Goal: Task Accomplishment & Management: Use online tool/utility

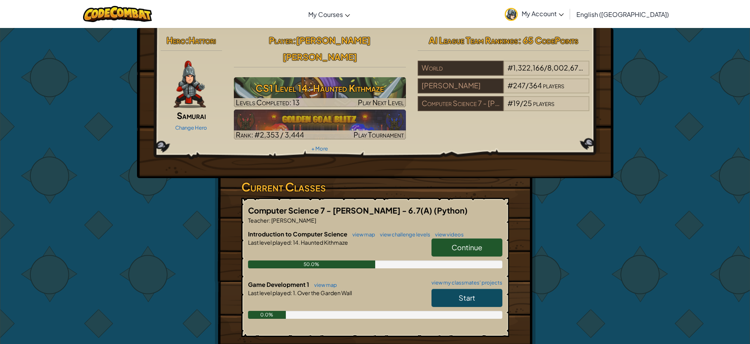
click at [483, 238] on link "Continue" at bounding box center [467, 247] width 71 height 18
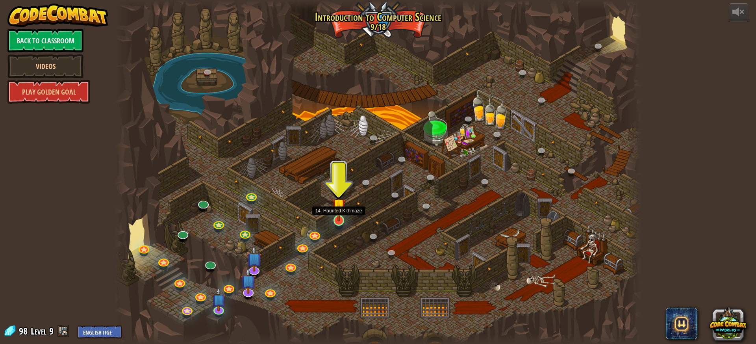
click at [334, 221] on img at bounding box center [339, 205] width 14 height 32
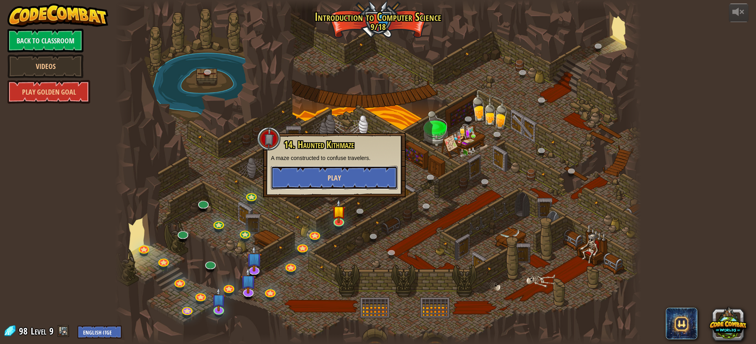
click at [358, 176] on button "Play" at bounding box center [334, 178] width 127 height 24
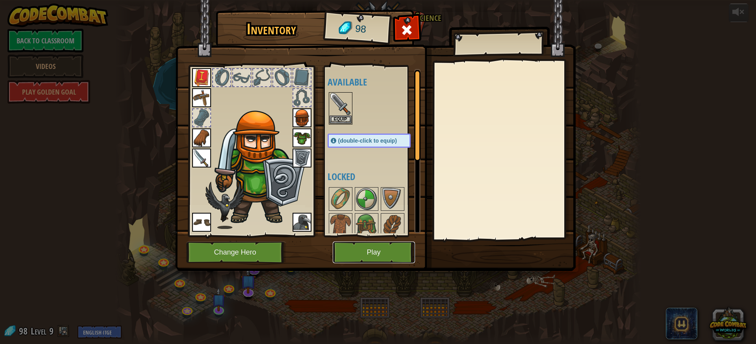
click at [365, 259] on button "Play" at bounding box center [374, 252] width 82 height 22
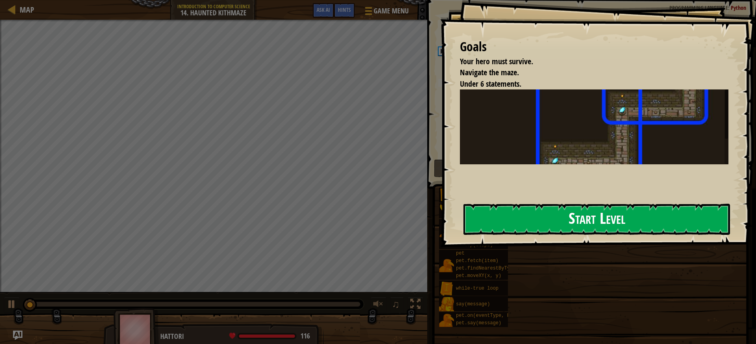
click at [502, 222] on button "Start Level" at bounding box center [596, 219] width 267 height 31
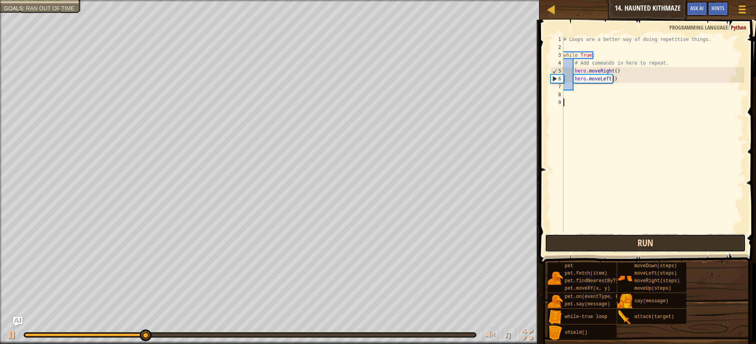
click at [688, 246] on button "Run" at bounding box center [645, 243] width 201 height 18
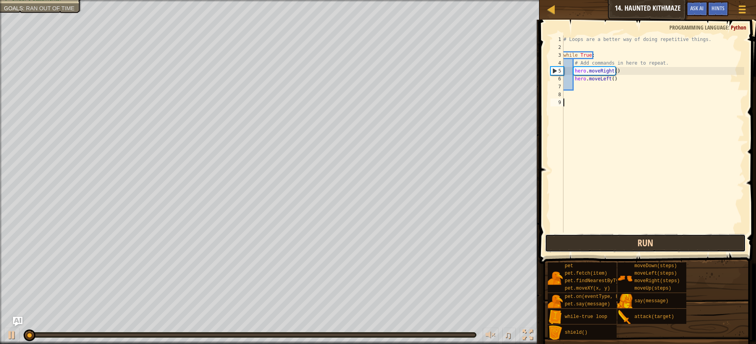
click at [688, 246] on button "Run" at bounding box center [645, 243] width 201 height 18
click at [688, 246] on button "Running" at bounding box center [645, 243] width 201 height 18
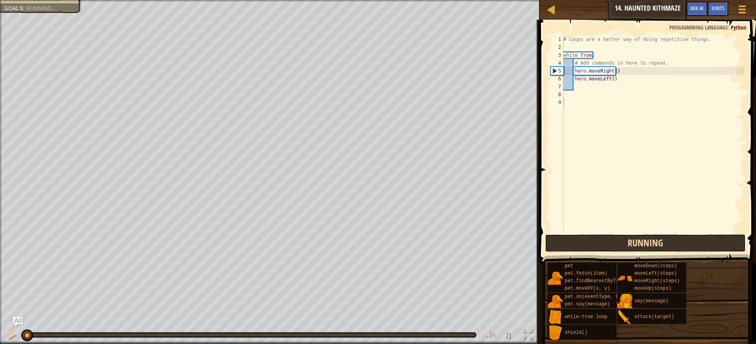
click at [688, 246] on button "Running" at bounding box center [645, 243] width 201 height 18
drag, startPoint x: 688, startPoint y: 246, endPoint x: 689, endPoint y: 252, distance: 6.3
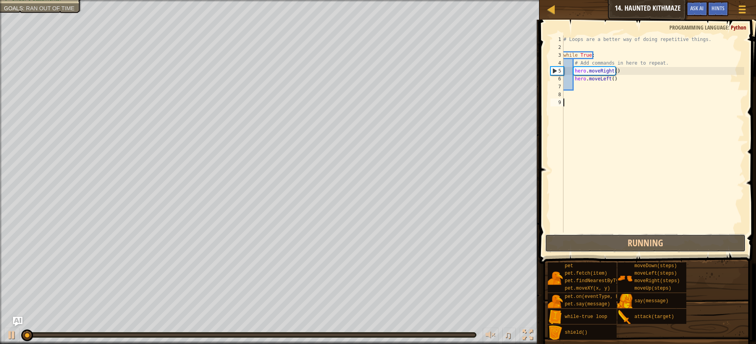
click at [689, 246] on button "Running" at bounding box center [645, 243] width 201 height 18
click at [689, 252] on span at bounding box center [648, 130] width 223 height 267
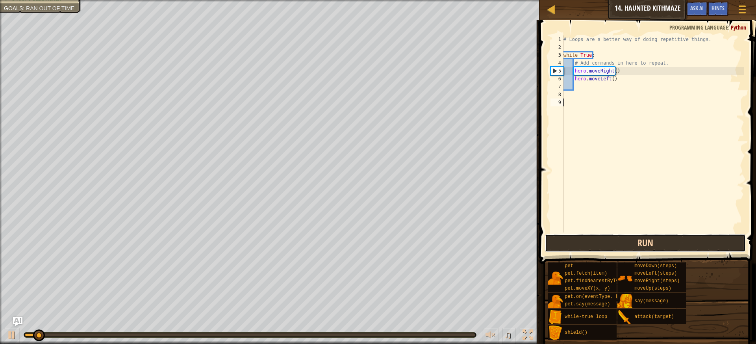
click at [688, 249] on button "Run" at bounding box center [645, 243] width 201 height 18
click at [688, 249] on button "Running" at bounding box center [645, 243] width 201 height 18
click at [688, 249] on button "Run" at bounding box center [645, 243] width 201 height 18
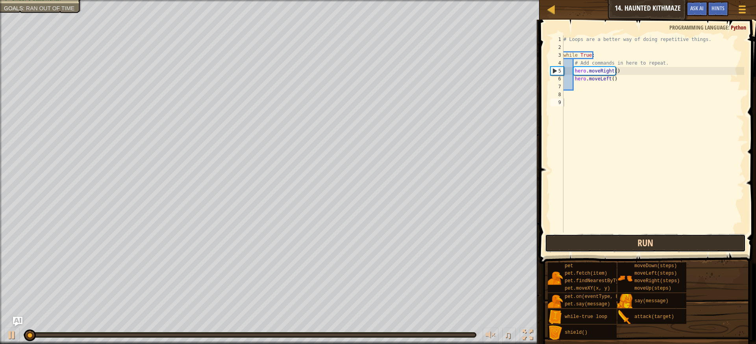
click at [688, 249] on button "Run" at bounding box center [645, 243] width 201 height 18
click at [688, 249] on button "Running" at bounding box center [645, 243] width 201 height 18
click at [688, 249] on button "Run" at bounding box center [645, 243] width 201 height 18
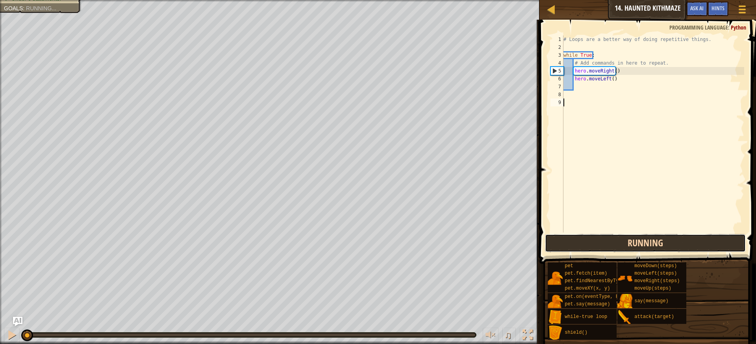
click at [688, 249] on button "Running" at bounding box center [645, 243] width 201 height 18
click at [688, 249] on button "Run" at bounding box center [645, 243] width 201 height 18
click at [688, 249] on button "Running" at bounding box center [645, 243] width 201 height 18
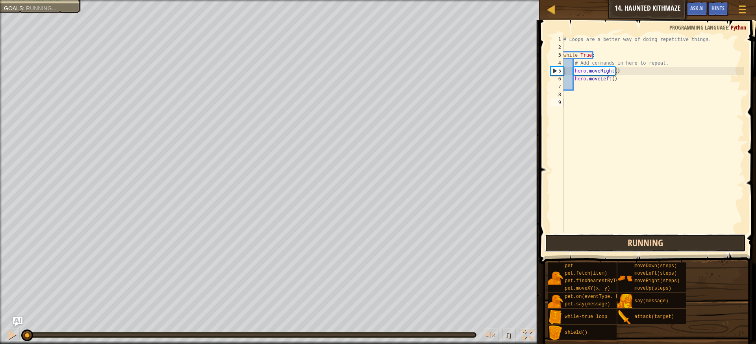
click at [688, 249] on button "Running" at bounding box center [645, 243] width 201 height 18
click at [688, 249] on button "Run" at bounding box center [645, 243] width 201 height 18
click at [688, 249] on button "Running" at bounding box center [645, 243] width 201 height 18
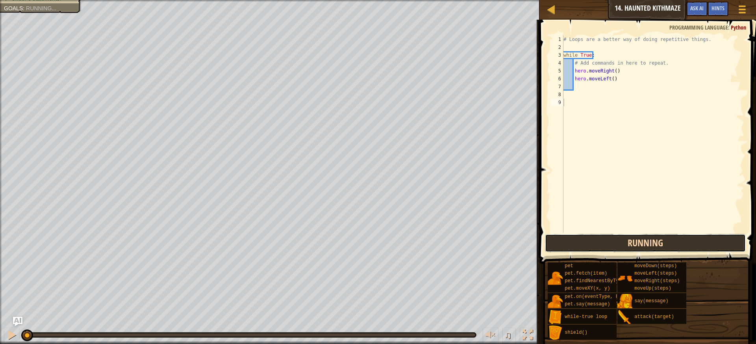
click at [688, 249] on button "Running" at bounding box center [645, 243] width 201 height 18
click at [688, 249] on button "Run" at bounding box center [645, 243] width 201 height 18
click at [688, 249] on button "Running" at bounding box center [645, 243] width 201 height 18
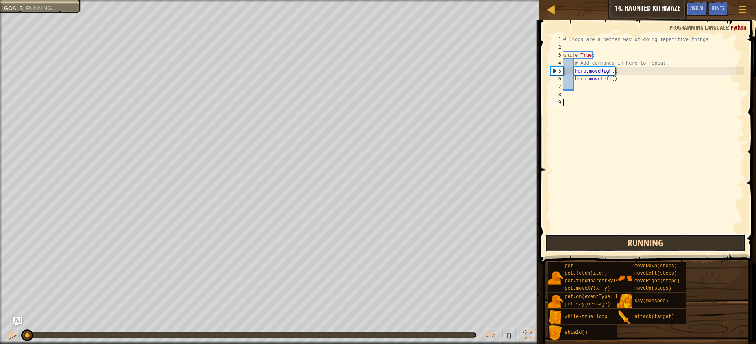
click at [688, 249] on button "Running" at bounding box center [645, 243] width 201 height 18
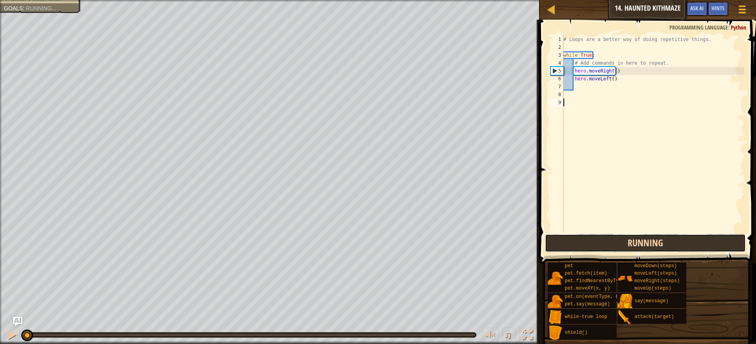
click at [688, 249] on button "Running" at bounding box center [645, 243] width 201 height 18
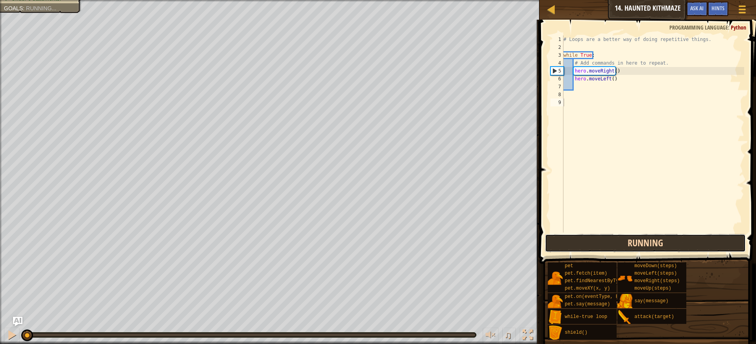
click at [688, 249] on button "Running" at bounding box center [645, 243] width 201 height 18
click at [688, 249] on button "Run" at bounding box center [645, 243] width 201 height 18
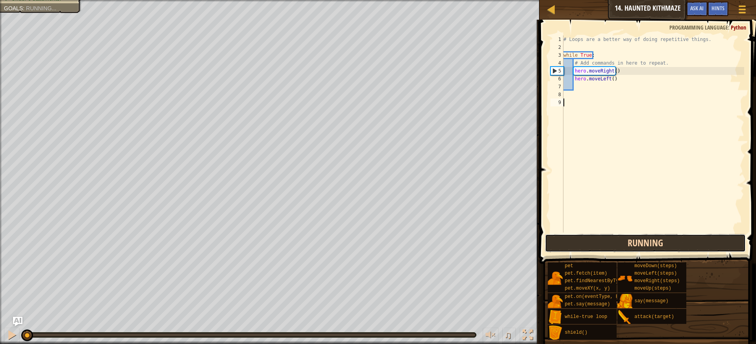
click at [688, 249] on button "Running" at bounding box center [645, 243] width 201 height 18
click at [688, 249] on button "Run" at bounding box center [645, 243] width 201 height 18
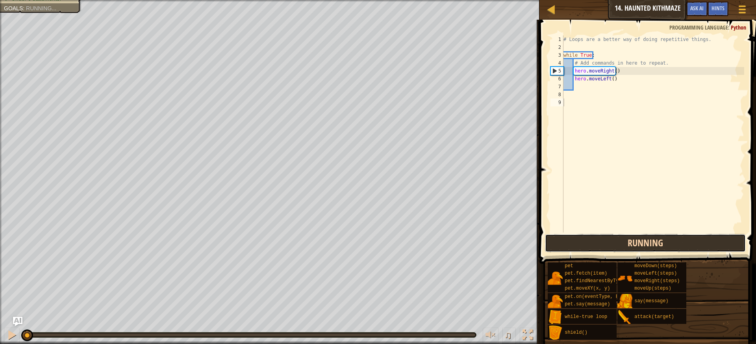
click at [688, 249] on button "Running" at bounding box center [645, 243] width 201 height 18
click at [688, 249] on button "Run" at bounding box center [645, 243] width 201 height 18
click at [688, 249] on button "Running" at bounding box center [645, 243] width 201 height 18
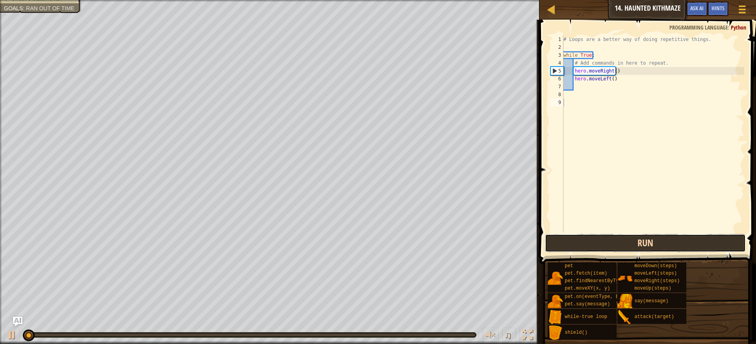
click at [688, 249] on button "Run" at bounding box center [645, 243] width 201 height 18
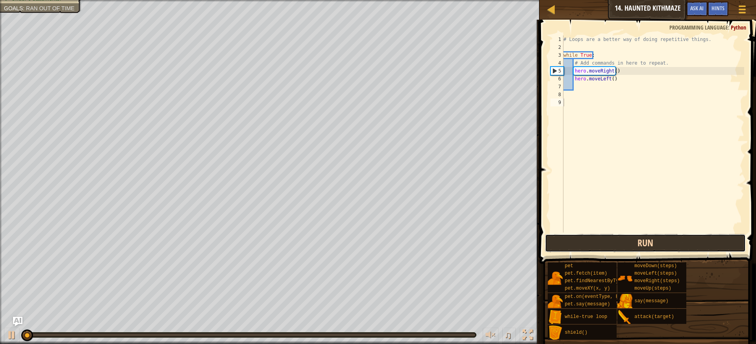
click at [688, 249] on button "Run" at bounding box center [645, 243] width 201 height 18
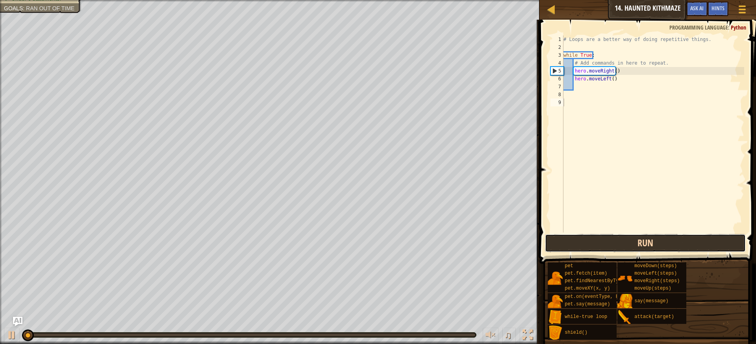
click at [688, 249] on button "Run" at bounding box center [645, 243] width 201 height 18
click at [688, 249] on button "Running" at bounding box center [645, 243] width 201 height 18
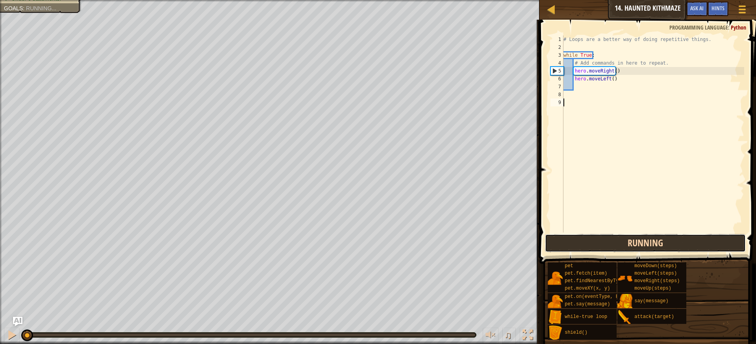
click at [688, 249] on button "Running" at bounding box center [645, 243] width 201 height 18
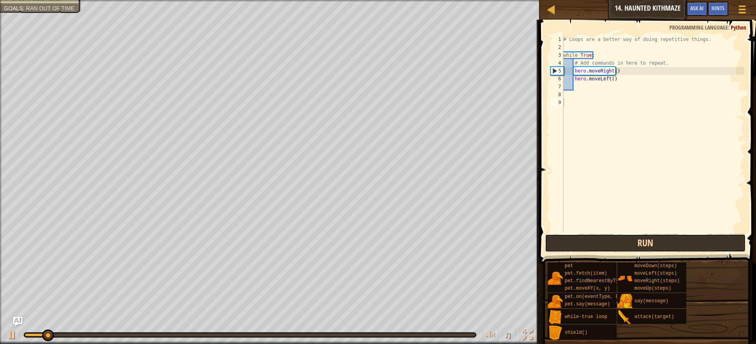
click at [688, 249] on button "Run" at bounding box center [645, 243] width 201 height 18
click at [688, 249] on button "Running" at bounding box center [645, 243] width 201 height 18
click at [688, 249] on button "Run" at bounding box center [645, 243] width 201 height 18
click at [688, 249] on button "Running" at bounding box center [645, 243] width 201 height 18
click at [688, 249] on button "Run" at bounding box center [645, 243] width 201 height 18
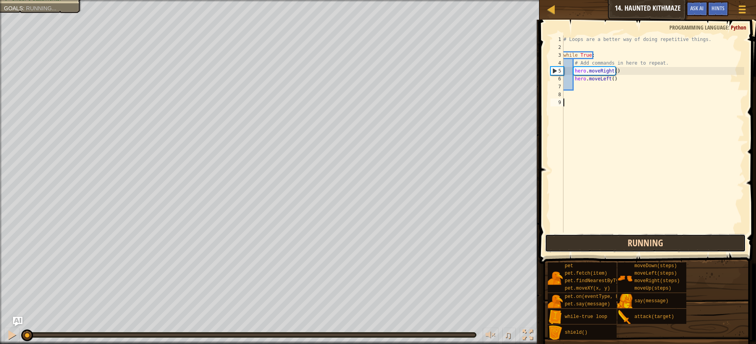
click at [688, 249] on button "Running" at bounding box center [645, 243] width 201 height 18
click at [688, 249] on button "Run" at bounding box center [645, 243] width 201 height 18
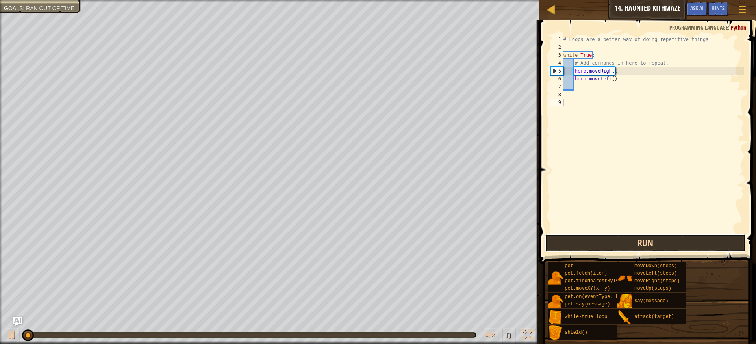
click at [688, 249] on button "Run" at bounding box center [645, 243] width 201 height 18
click at [688, 249] on button "Running" at bounding box center [645, 243] width 201 height 18
click at [688, 249] on button "Run" at bounding box center [645, 243] width 201 height 18
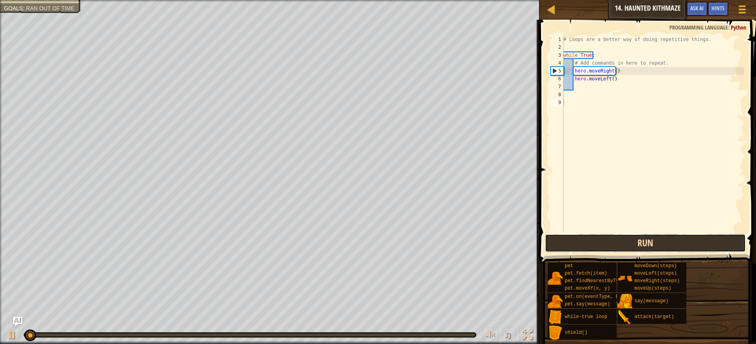
click at [688, 249] on button "Run" at bounding box center [645, 243] width 201 height 18
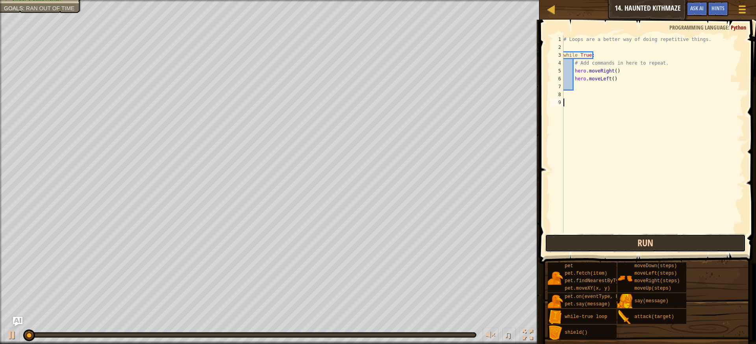
click at [688, 249] on button "Run" at bounding box center [645, 243] width 201 height 18
click at [688, 249] on button "Running" at bounding box center [645, 243] width 201 height 18
click at [688, 249] on button "Run" at bounding box center [645, 243] width 201 height 18
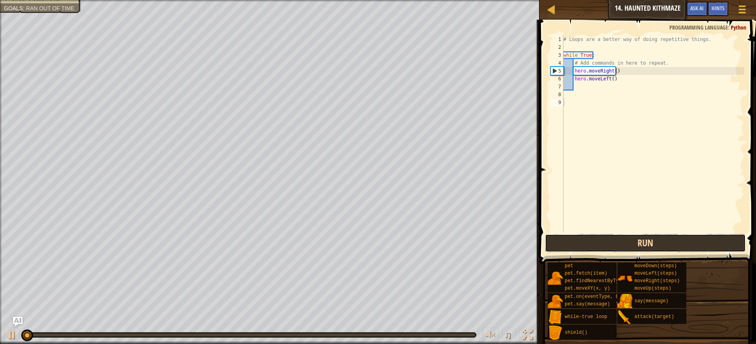
click at [688, 249] on button "Run" at bounding box center [645, 243] width 201 height 18
click at [688, 249] on button "Running" at bounding box center [645, 243] width 201 height 18
click at [688, 249] on button "Run" at bounding box center [645, 243] width 201 height 18
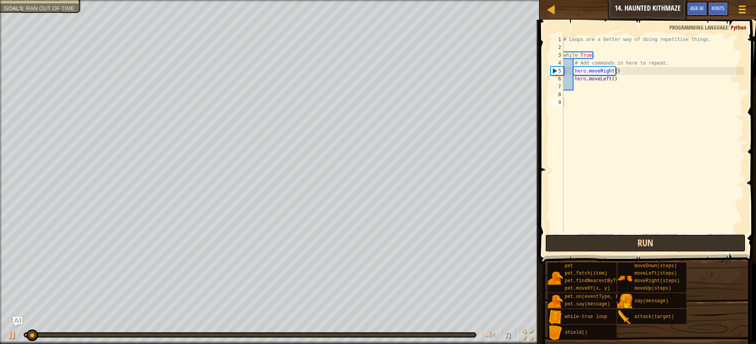
click at [688, 249] on button "Run" at bounding box center [645, 243] width 201 height 18
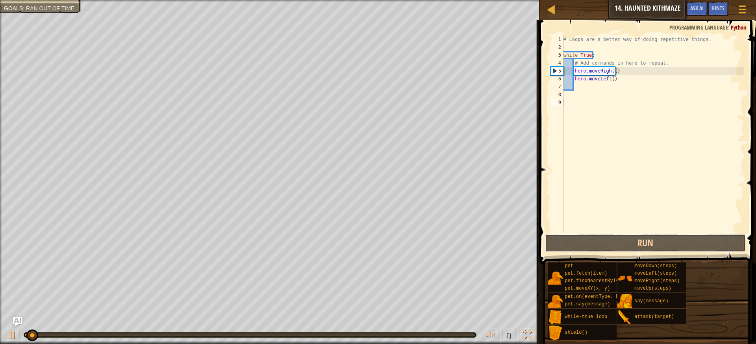
drag, startPoint x: 688, startPoint y: 249, endPoint x: 630, endPoint y: -60, distance: 314.5
click at [630, 0] on html "Map Introduction to Computer Science 14. Haunted Kithmaze Game Menu Done Hints …" at bounding box center [378, 0] width 756 height 0
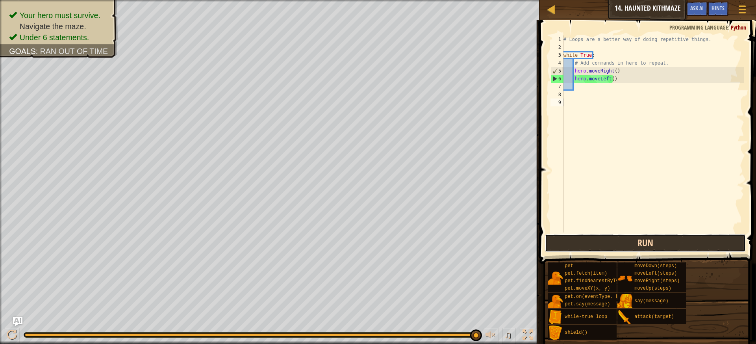
click at [631, 245] on button "Run" at bounding box center [645, 243] width 201 height 18
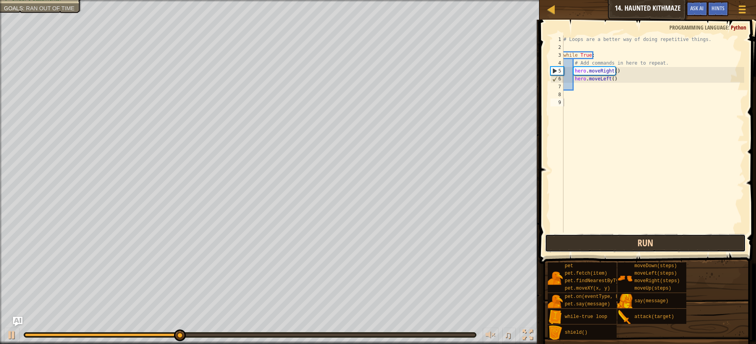
click at [624, 246] on button "Run" at bounding box center [645, 243] width 201 height 18
